Goal: Information Seeking & Learning: Learn about a topic

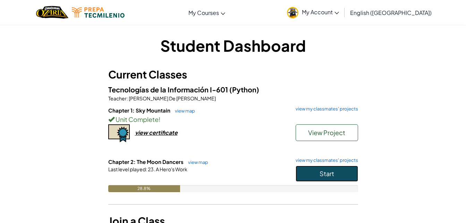
click at [333, 171] on span "Start" at bounding box center [326, 173] width 15 height 8
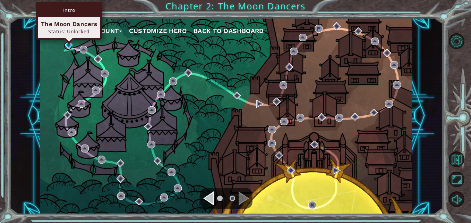
click at [68, 49] on div "My Account Customize Hero Back to Dashboard" at bounding box center [225, 116] width 371 height 196
click at [69, 45] on img at bounding box center [69, 45] width 8 height 8
